Goal: Task Accomplishment & Management: Complete application form

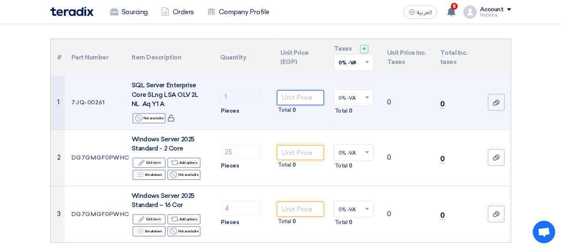
click at [294, 100] on input "number" at bounding box center [300, 97] width 47 height 15
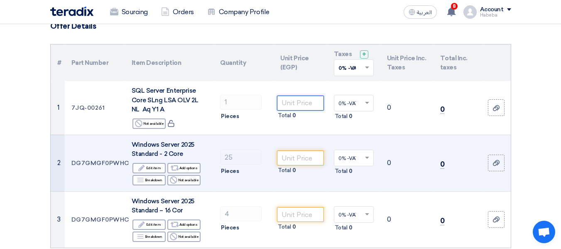
scroll to position [42, 0]
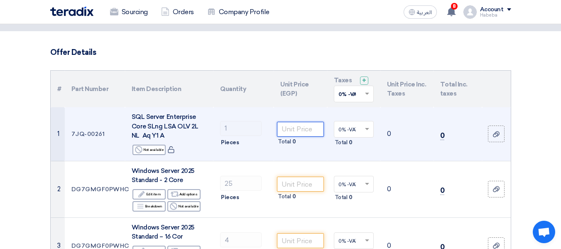
click at [299, 122] on input "number" at bounding box center [300, 129] width 47 height 15
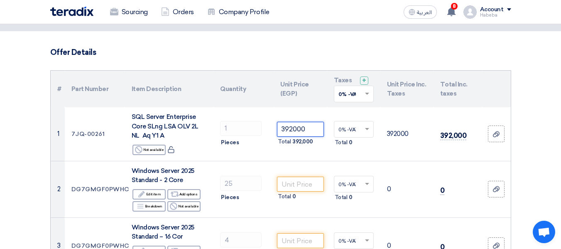
type input "392000"
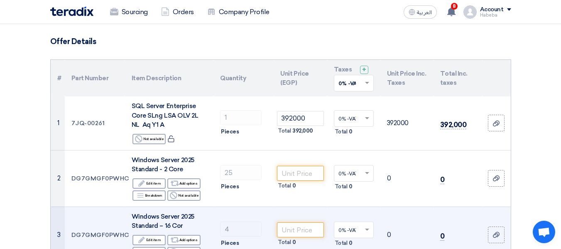
scroll to position [83, 0]
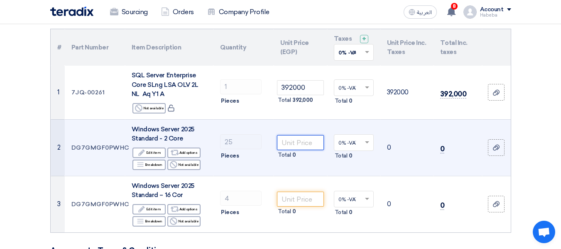
click at [292, 146] on input "number" at bounding box center [300, 142] width 47 height 15
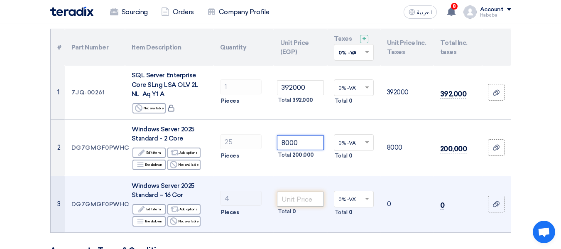
type input "8000"
drag, startPoint x: 293, startPoint y: 201, endPoint x: 289, endPoint y: 229, distance: 28.5
click at [293, 200] on input "number" at bounding box center [300, 199] width 47 height 15
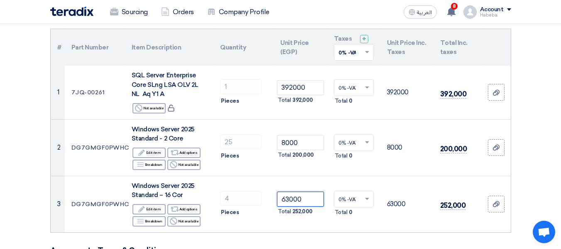
type input "63000"
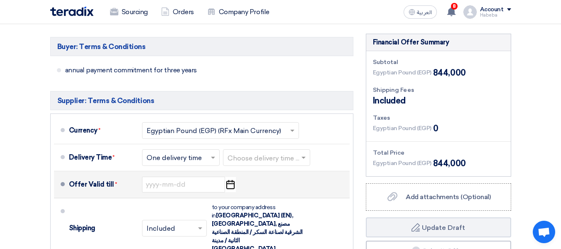
scroll to position [332, 0]
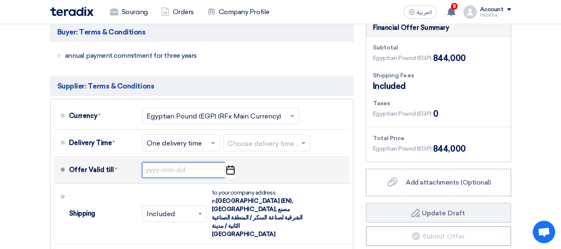
click at [184, 168] on input at bounding box center [183, 170] width 83 height 16
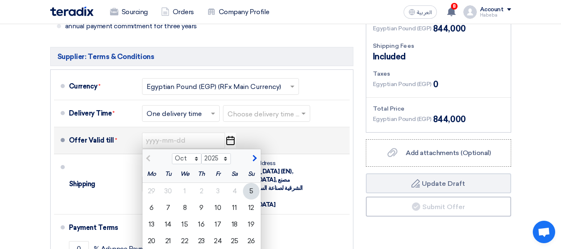
scroll to position [374, 0]
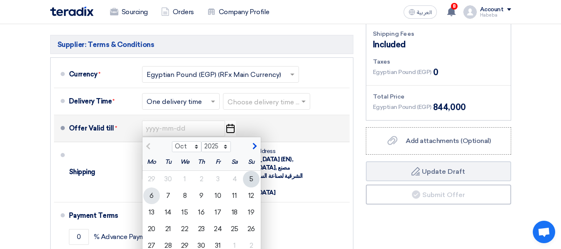
click at [156, 194] on div "6" at bounding box center [151, 195] width 17 height 17
type input "[DATE]"
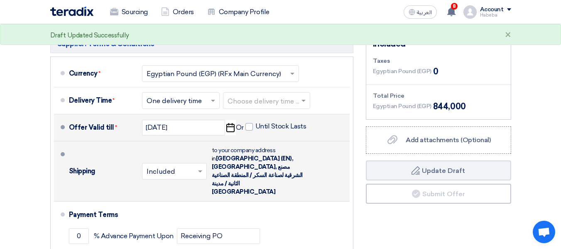
scroll to position [415, 0]
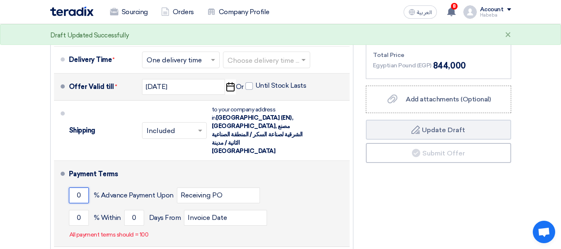
click at [77, 187] on input "0" at bounding box center [79, 195] width 20 height 16
drag, startPoint x: 84, startPoint y: 180, endPoint x: 79, endPoint y: 180, distance: 4.6
click at [79, 187] on input "0" at bounding box center [79, 195] width 20 height 16
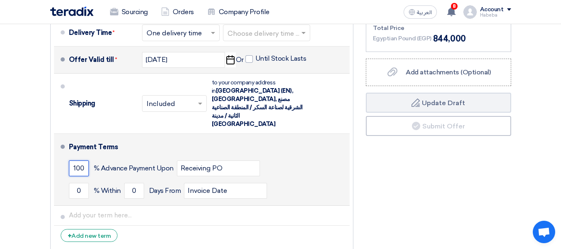
scroll to position [457, 0]
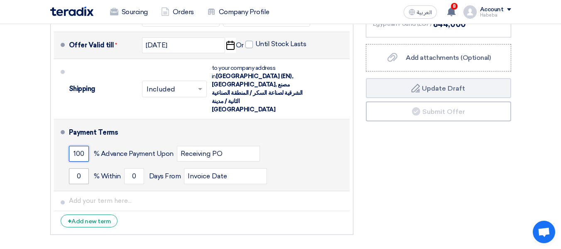
type input "100"
click at [79, 168] on input "0" at bounding box center [79, 176] width 20 height 16
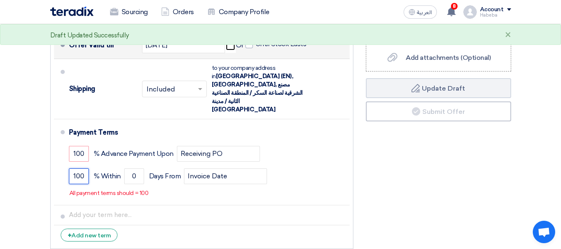
type input "100"
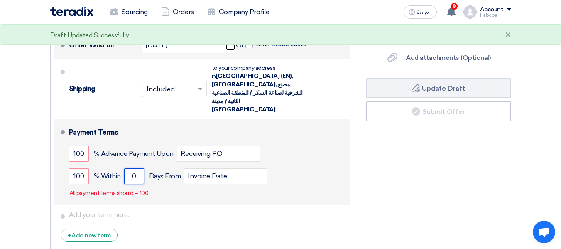
click at [135, 168] on input "0" at bounding box center [134, 176] width 20 height 16
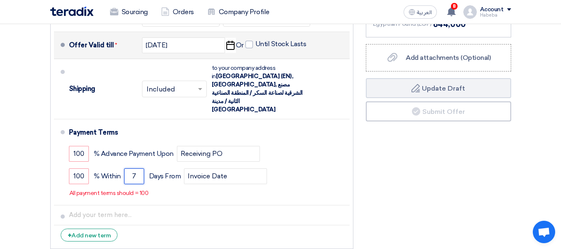
type input "7"
drag, startPoint x: 0, startPoint y: 218, endPoint x: 23, endPoint y: 212, distance: 24.0
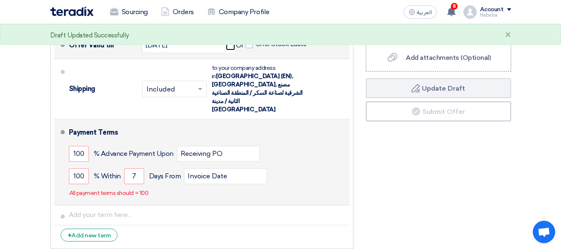
click at [137, 143] on div "100 % Advance Payment Upon Receiving PO" at bounding box center [208, 154] width 278 height 22
click at [115, 189] on p "All payment terms should = 100" at bounding box center [108, 193] width 79 height 8
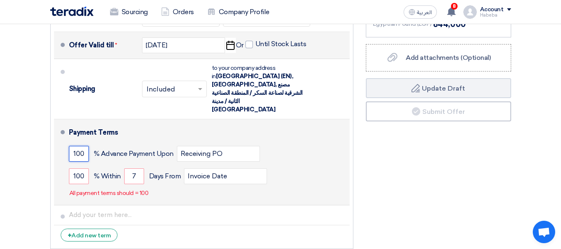
click at [84, 146] on input "100" at bounding box center [79, 154] width 20 height 16
type input "1"
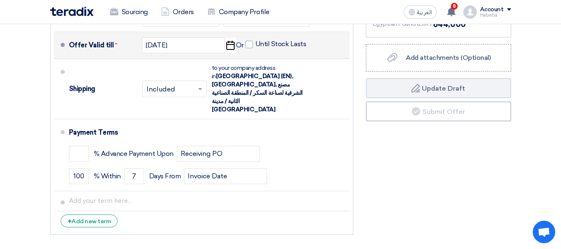
click at [236, 214] on ul "Currency * Select Currency... Egyptian Pound (EGP) (RFx Main Currency) × * × ×" at bounding box center [201, 104] width 303 height 260
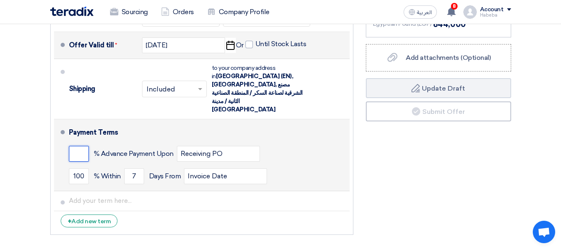
click at [75, 146] on input "number" at bounding box center [79, 154] width 20 height 16
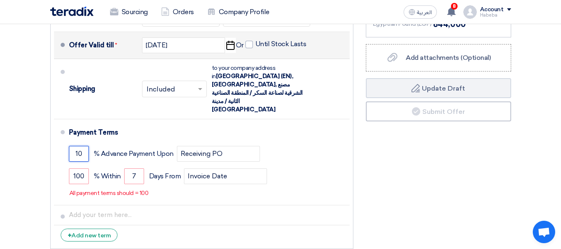
type input "1"
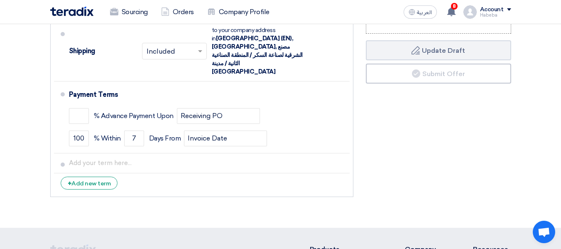
scroll to position [374, 0]
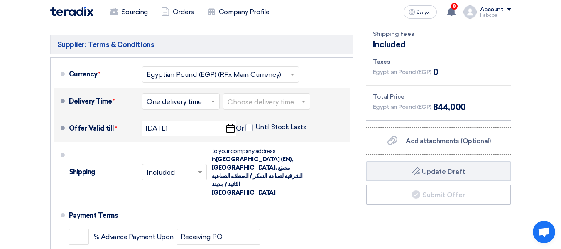
click at [256, 103] on input "text" at bounding box center [267, 102] width 79 height 12
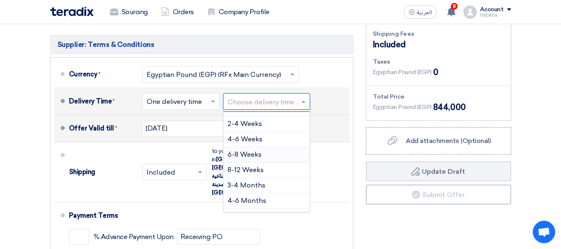
scroll to position [0, 0]
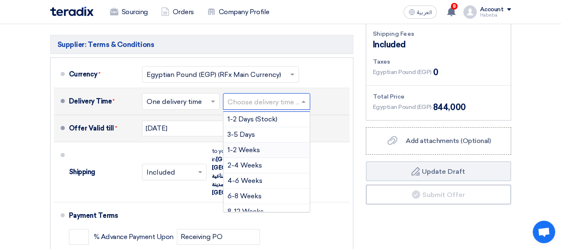
click at [275, 148] on div "1-2 Weeks" at bounding box center [267, 150] width 86 height 15
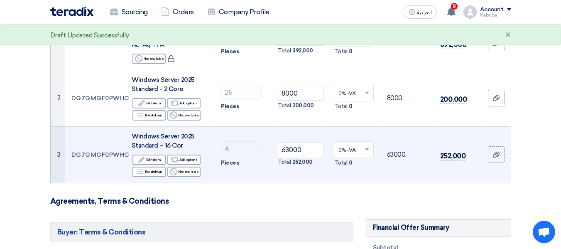
scroll to position [42, 0]
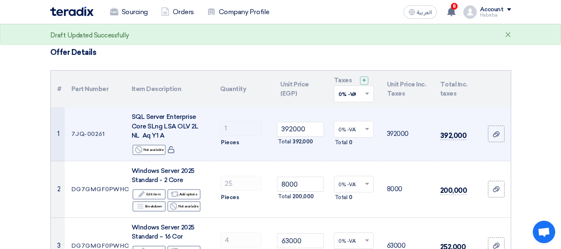
click at [367, 131] on span at bounding box center [368, 128] width 10 height 7
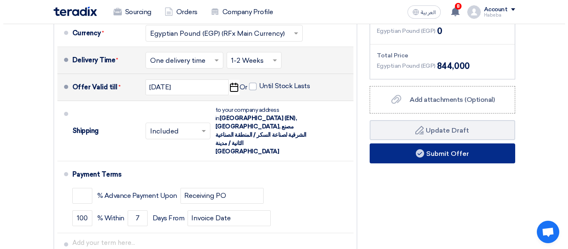
scroll to position [415, 0]
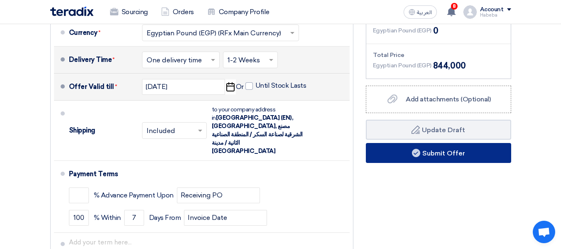
click at [438, 153] on button "Submit Offer" at bounding box center [438, 153] width 145 height 20
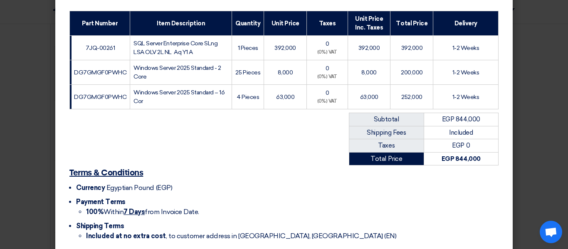
scroll to position [170, 0]
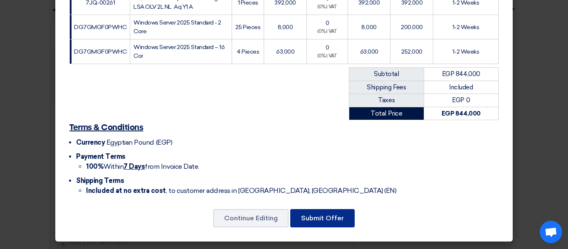
click at [322, 218] on button "Submit Offer" at bounding box center [322, 218] width 64 height 18
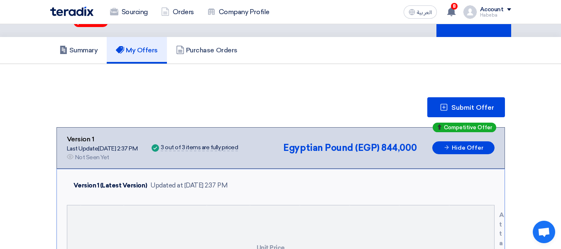
scroll to position [81, 0]
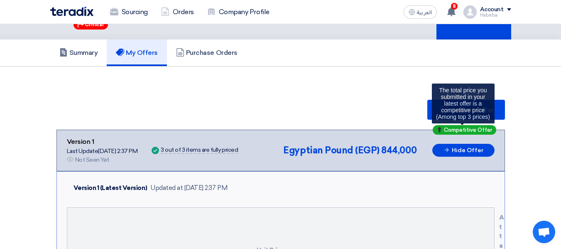
click at [480, 130] on span "Competitive Offer" at bounding box center [468, 129] width 48 height 5
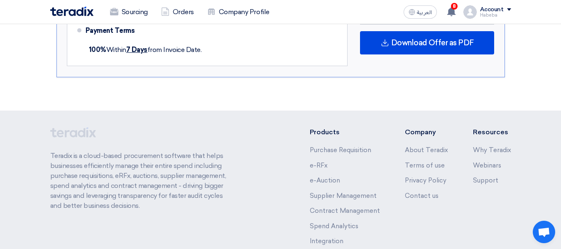
scroll to position [538, 0]
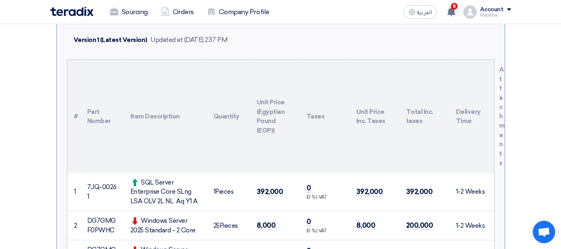
scroll to position [123, 0]
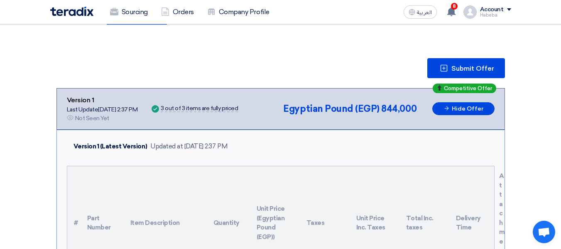
click at [504, 17] on div "Habeba" at bounding box center [495, 15] width 31 height 5
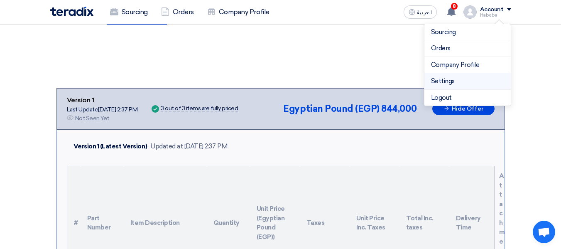
click at [445, 81] on link "Settings" at bounding box center [467, 81] width 73 height 10
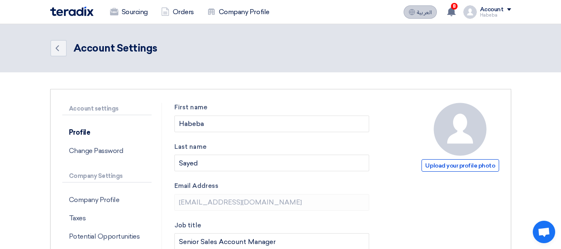
click at [415, 12] on use at bounding box center [412, 12] width 6 height 6
type input "حفظ"
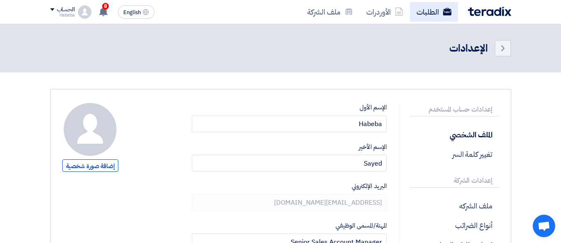
click at [447, 15] on use at bounding box center [447, 11] width 8 height 7
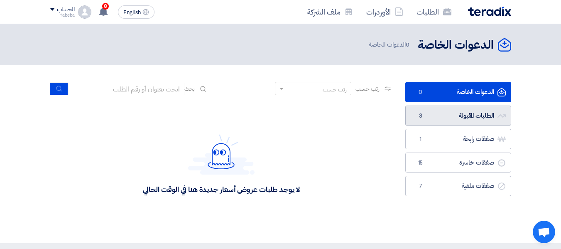
click at [459, 121] on link "الطلبات المقبولة الطلبات المقبولة 3" at bounding box center [458, 116] width 106 height 20
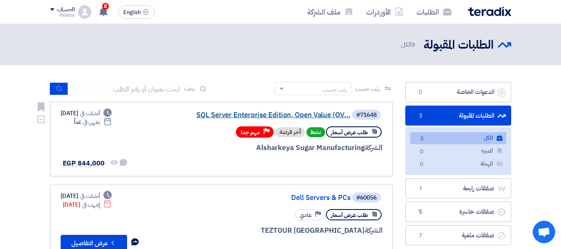
click at [311, 118] on link "SQL Server Enterprise Edition, Open Value (OV..." at bounding box center [267, 114] width 166 height 7
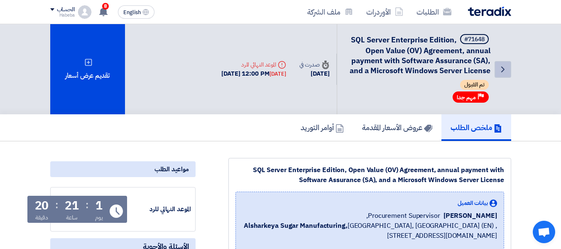
click at [506, 71] on icon "Back" at bounding box center [503, 69] width 10 height 10
click at [104, 12] on use at bounding box center [103, 11] width 8 height 9
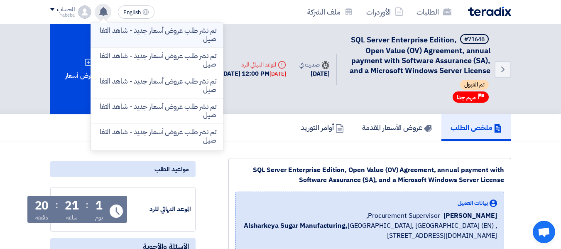
click at [177, 41] on p "تم نشر طلب عروض أسعار جديد - شاهد التفاصيل" at bounding box center [157, 35] width 119 height 17
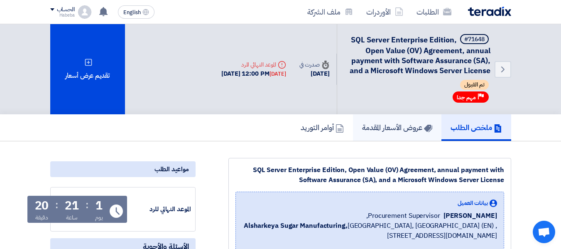
click at [411, 133] on link "عروض الأسعار المقدمة" at bounding box center [397, 127] width 88 height 27
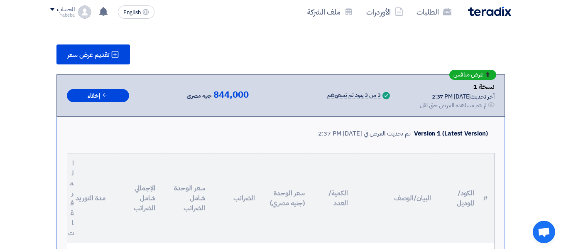
scroll to position [125, 0]
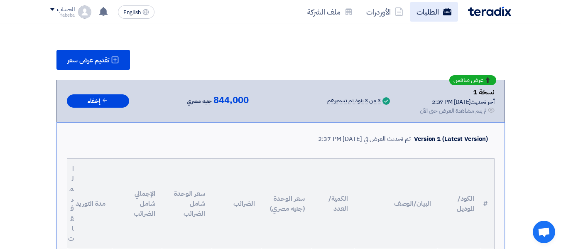
click at [436, 14] on link "الطلبات" at bounding box center [434, 12] width 48 height 20
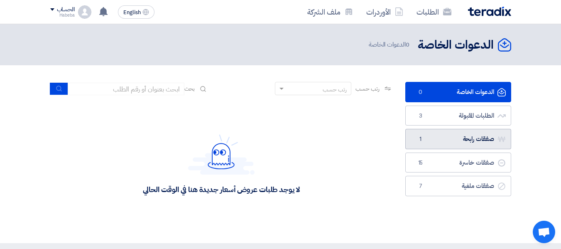
click at [446, 146] on link "صفقات رابحة صفقات رابحة 1" at bounding box center [458, 139] width 106 height 20
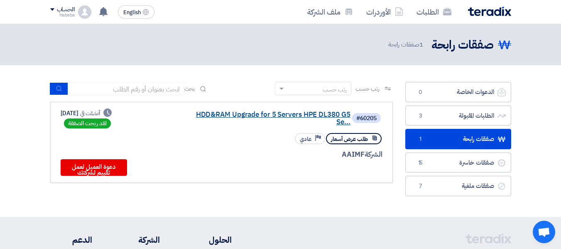
click at [244, 114] on link "HDD&RAM Upgrade for 5 Servers HPE DL380 G5 Se..." at bounding box center [267, 118] width 166 height 15
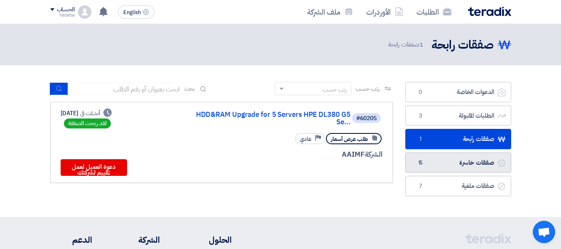
click at [464, 166] on link "صفقات خاسرة صفقات خاسرة 15" at bounding box center [458, 162] width 106 height 20
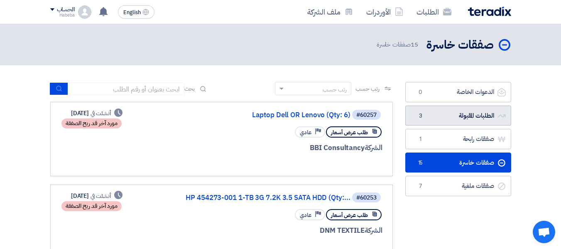
click at [458, 123] on link "الطلبات المقبولة الطلبات المقبولة 3" at bounding box center [458, 116] width 106 height 20
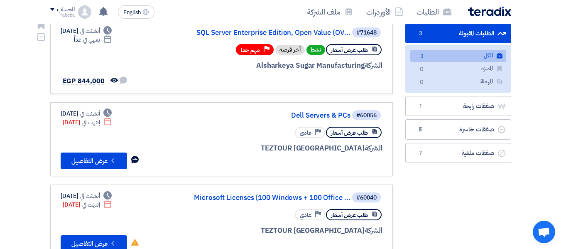
scroll to position [83, 0]
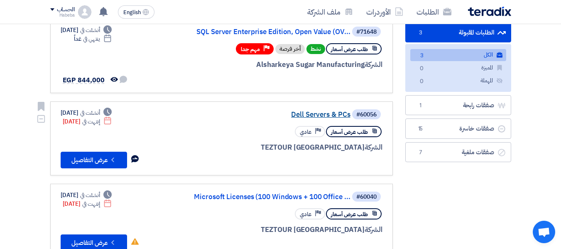
click at [329, 118] on link "Dell Servers & PCs" at bounding box center [267, 114] width 166 height 7
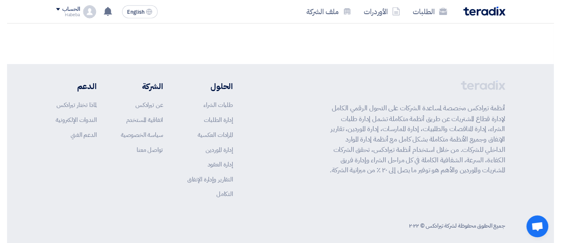
scroll to position [47, 0]
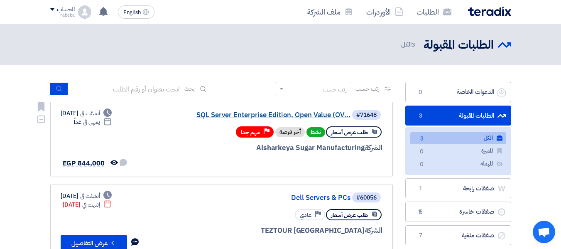
click at [322, 113] on link "SQL Server Enterprise Edition, Open Value (OV..." at bounding box center [267, 114] width 166 height 7
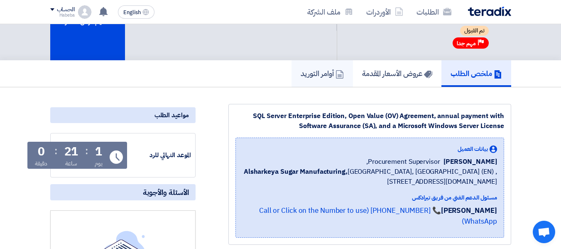
scroll to position [42, 0]
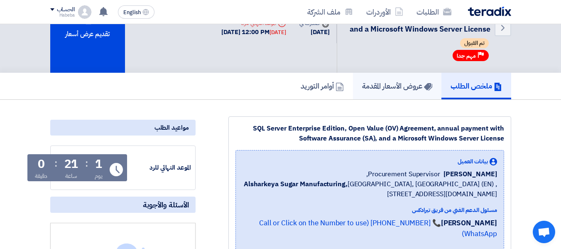
click at [387, 79] on link "عروض الأسعار المقدمة" at bounding box center [397, 86] width 88 height 27
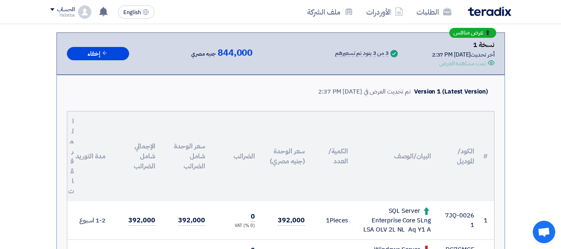
scroll to position [249, 0]
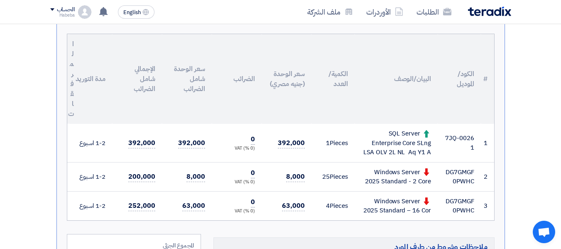
drag, startPoint x: 434, startPoint y: 152, endPoint x: 416, endPoint y: 152, distance: 17.9
click at [416, 152] on td "SQL Server Enterprise Core SLng LSA OLV 2L NL Aq Y1 A" at bounding box center [396, 143] width 83 height 38
click at [539, 133] on section "تقديم عرض سعر عرض منافس نسخة 1 أخر تحديث [DATE] 2:37 PM Offer is Seen تمت مشاهد…" at bounding box center [280, 168] width 561 height 553
drag, startPoint x: 446, startPoint y: 138, endPoint x: 464, endPoint y: 139, distance: 17.9
click at [464, 139] on td "7JQ-00261" at bounding box center [459, 143] width 43 height 38
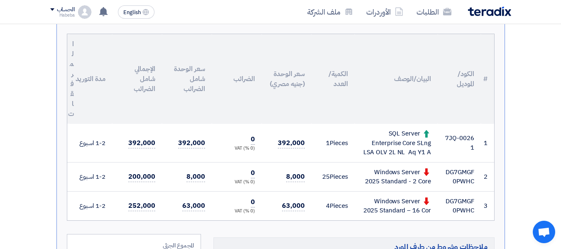
click at [473, 145] on td "7JQ-00261" at bounding box center [459, 143] width 43 height 38
drag, startPoint x: 473, startPoint y: 146, endPoint x: 369, endPoint y: 179, distance: 109.1
click at [468, 145] on td "7JQ-00261" at bounding box center [459, 143] width 43 height 38
drag, startPoint x: 468, startPoint y: 155, endPoint x: 437, endPoint y: 155, distance: 31.2
click at [468, 155] on td "7JQ-00261" at bounding box center [459, 143] width 43 height 38
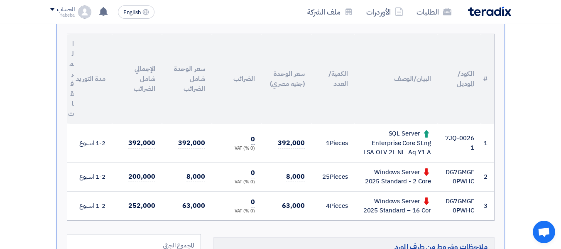
click at [440, 143] on td "7JQ-00261" at bounding box center [459, 143] width 43 height 38
drag, startPoint x: 447, startPoint y: 138, endPoint x: 462, endPoint y: 148, distance: 18.1
click at [462, 148] on td "7JQ-00261" at bounding box center [459, 143] width 43 height 38
click at [471, 143] on td "7JQ-00261" at bounding box center [459, 143] width 43 height 38
drag, startPoint x: 475, startPoint y: 147, endPoint x: 445, endPoint y: 139, distance: 30.4
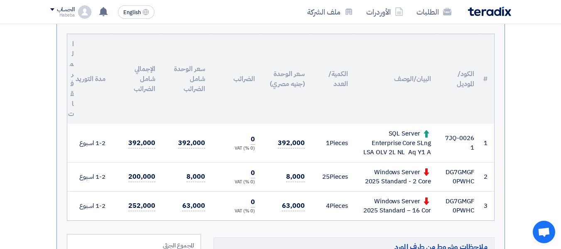
click at [445, 139] on td "7JQ-00261" at bounding box center [459, 143] width 43 height 38
drag, startPoint x: 448, startPoint y: 150, endPoint x: 427, endPoint y: 177, distance: 33.4
click at [447, 151] on td "7JQ-00261" at bounding box center [459, 143] width 43 height 38
